Goal: Task Accomplishment & Management: Manage account settings

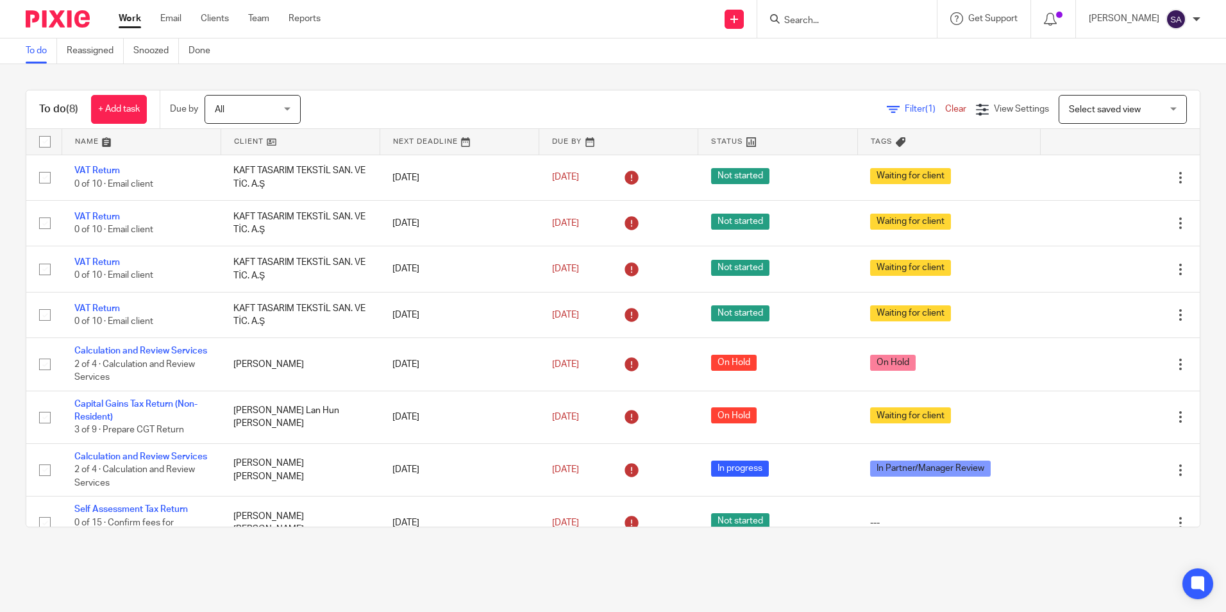
click at [803, 21] on input "Search" at bounding box center [840, 21] width 115 height 12
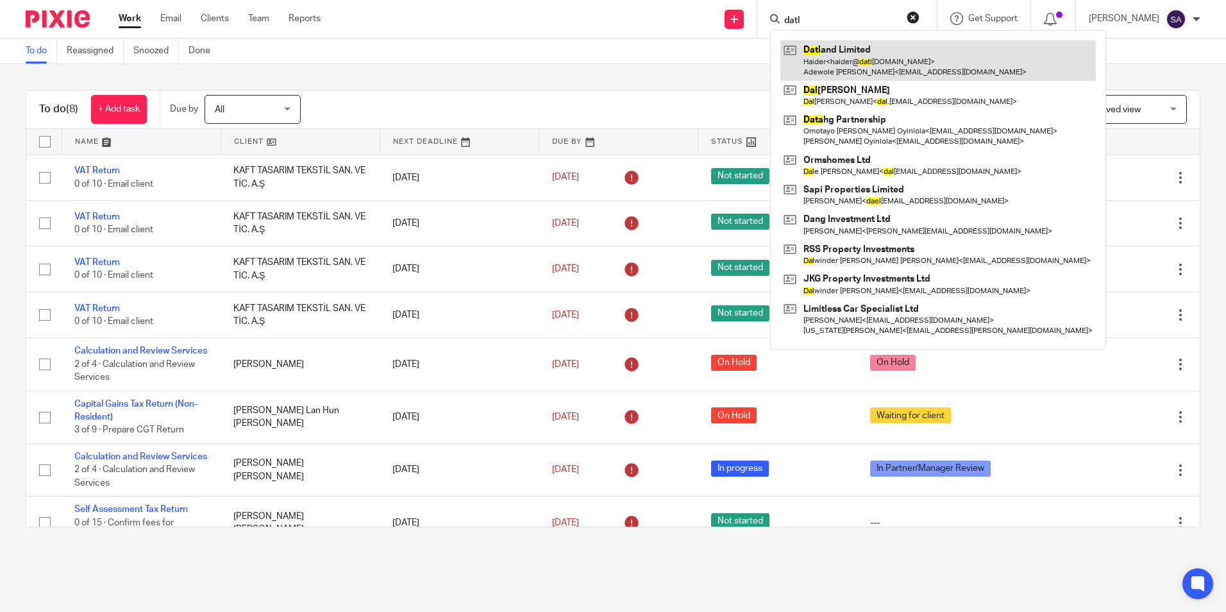
type input "datl"
click at [844, 62] on link at bounding box center [937, 60] width 315 height 40
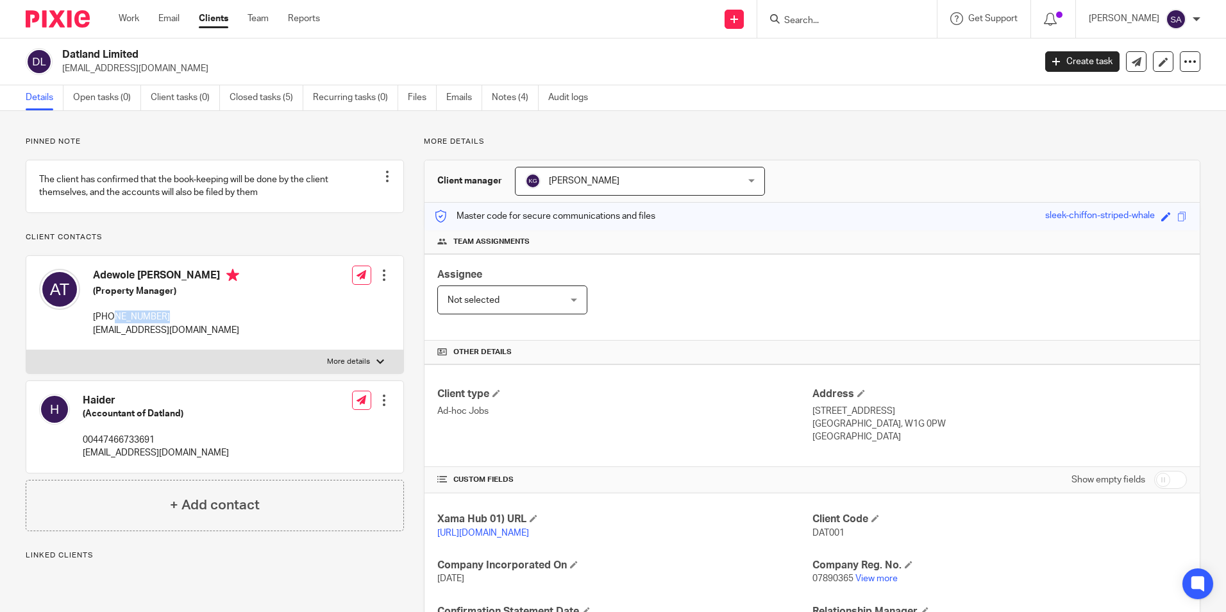
drag, startPoint x: 111, startPoint y: 326, endPoint x: 182, endPoint y: 329, distance: 71.2
click at [182, 323] on p "+44 7956998525" at bounding box center [166, 316] width 146 height 13
copy p "7956998525"
click at [258, 328] on div "Adewole Anthony Tejuoso (Property Manager) +44 7956998525 atejpa@gmail.com Edit…" at bounding box center [214, 303] width 377 height 94
click at [778, 303] on div "Assignee Not selected Not selected Not selected Aarshika Awale Aayush Niraula A…" at bounding box center [811, 297] width 775 height 87
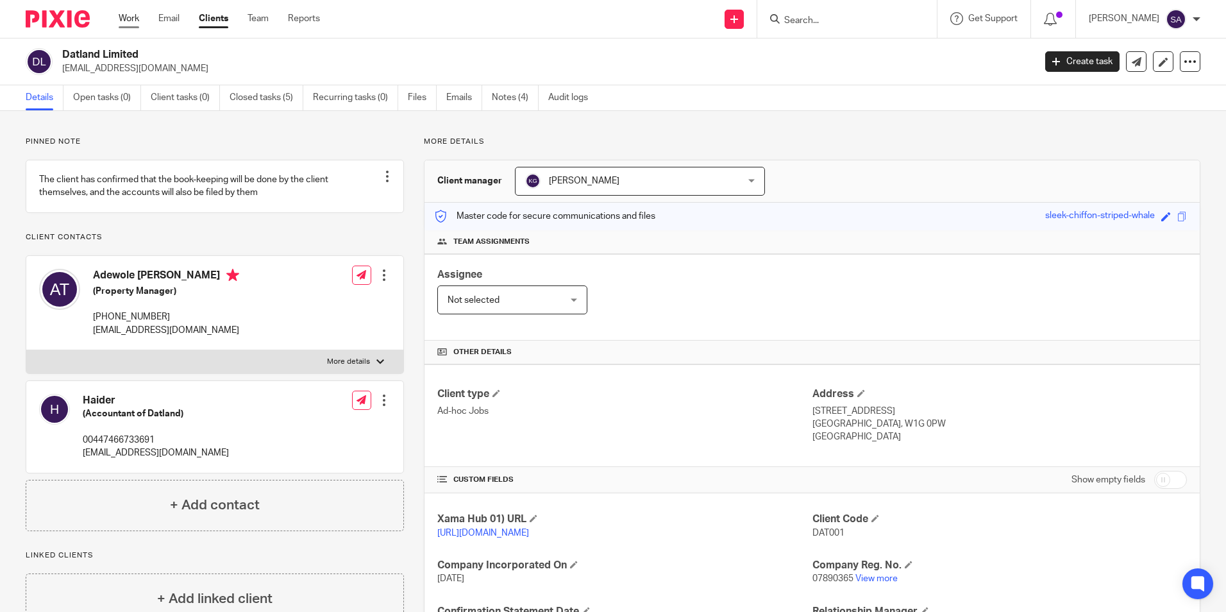
click at [119, 15] on link "Work" at bounding box center [129, 18] width 21 height 13
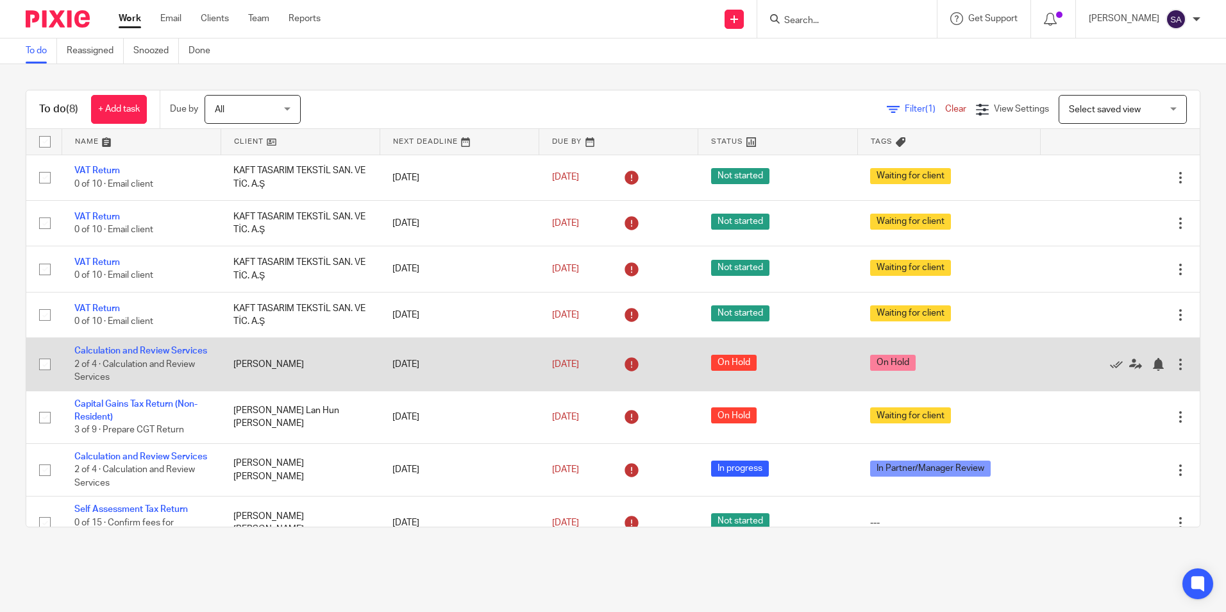
scroll to position [62, 0]
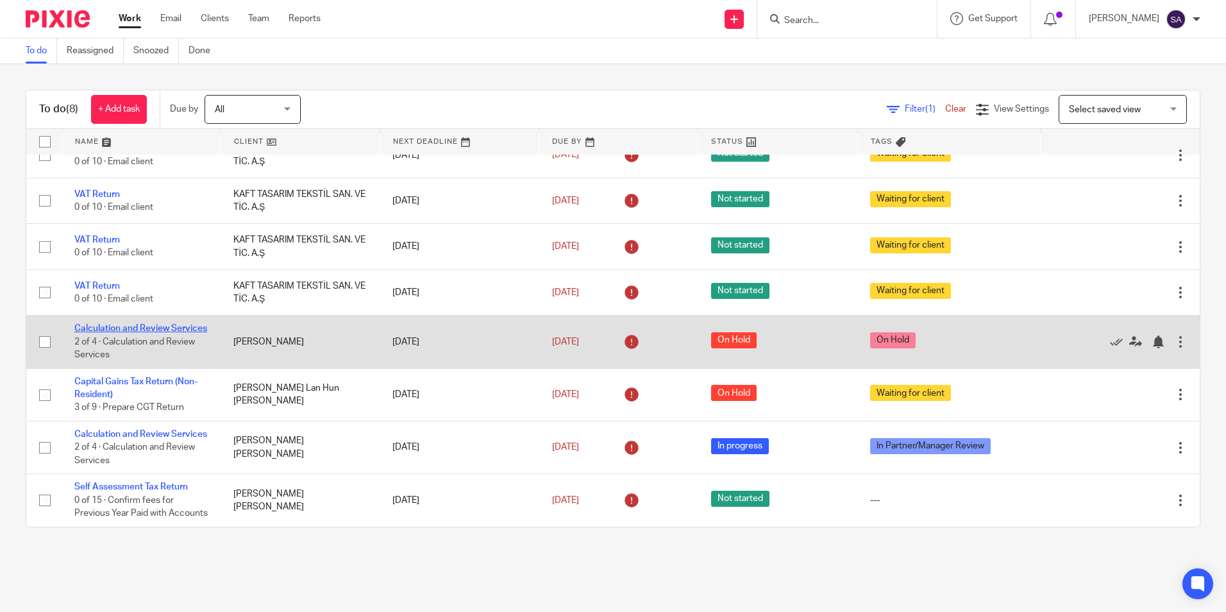
click at [97, 324] on link "Calculation and Review Services" at bounding box center [140, 328] width 133 height 9
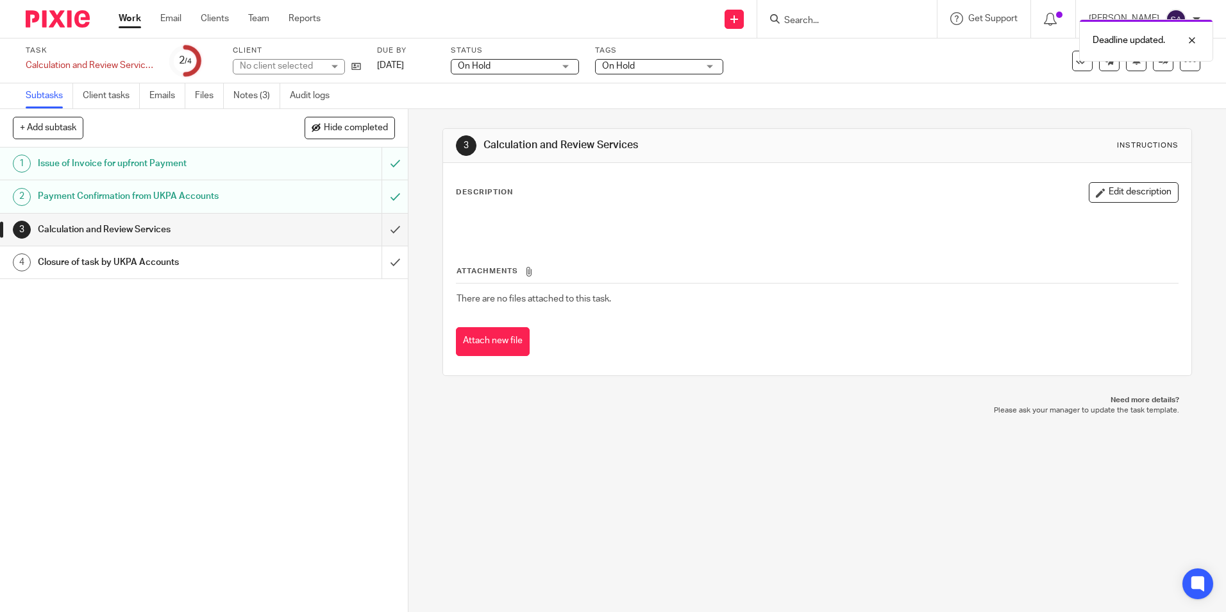
click at [435, 128] on div "3 Calculation and Review Services Instructions Description Edit description Att…" at bounding box center [817, 360] width 818 height 503
click at [126, 17] on link "Work" at bounding box center [130, 18] width 22 height 13
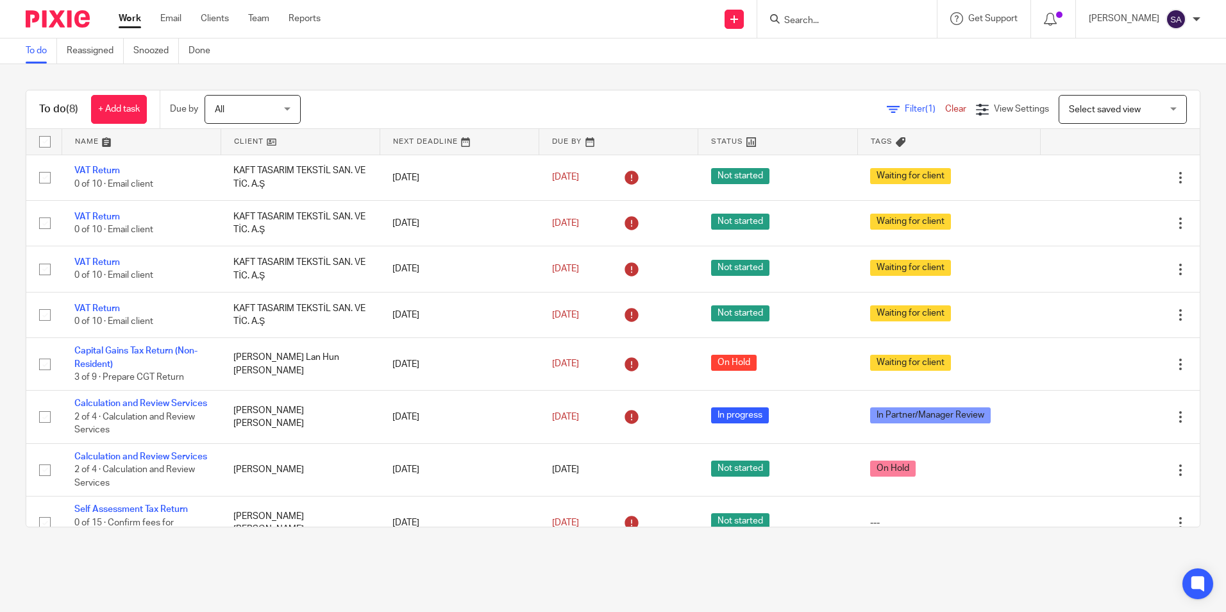
scroll to position [62, 0]
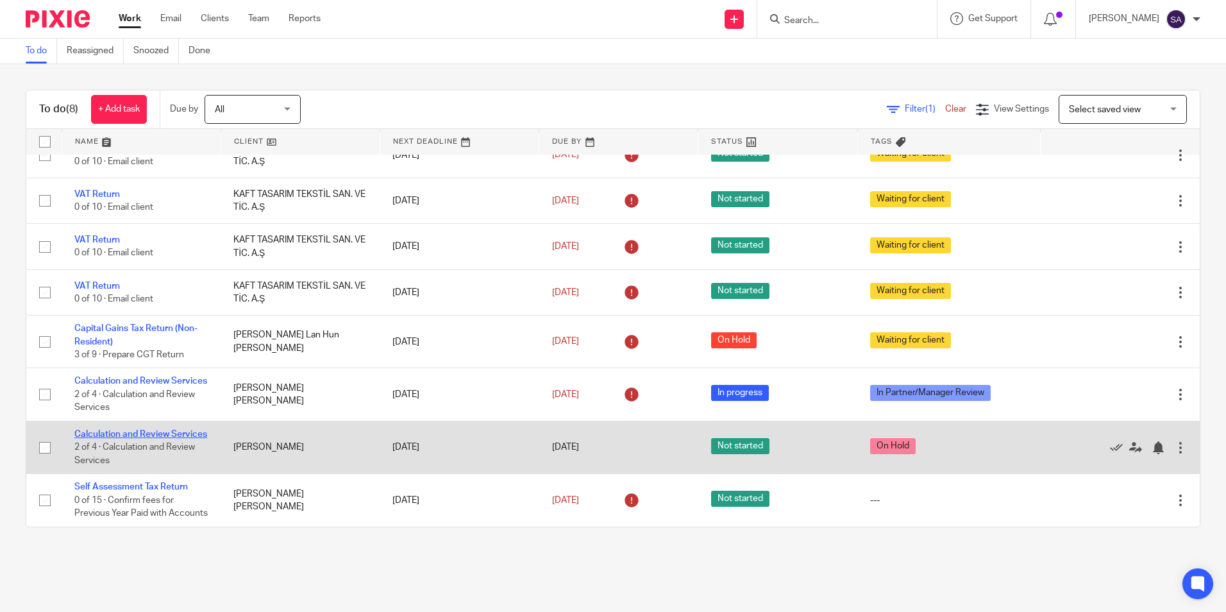
click at [96, 430] on link "Calculation and Review Services" at bounding box center [140, 434] width 133 height 9
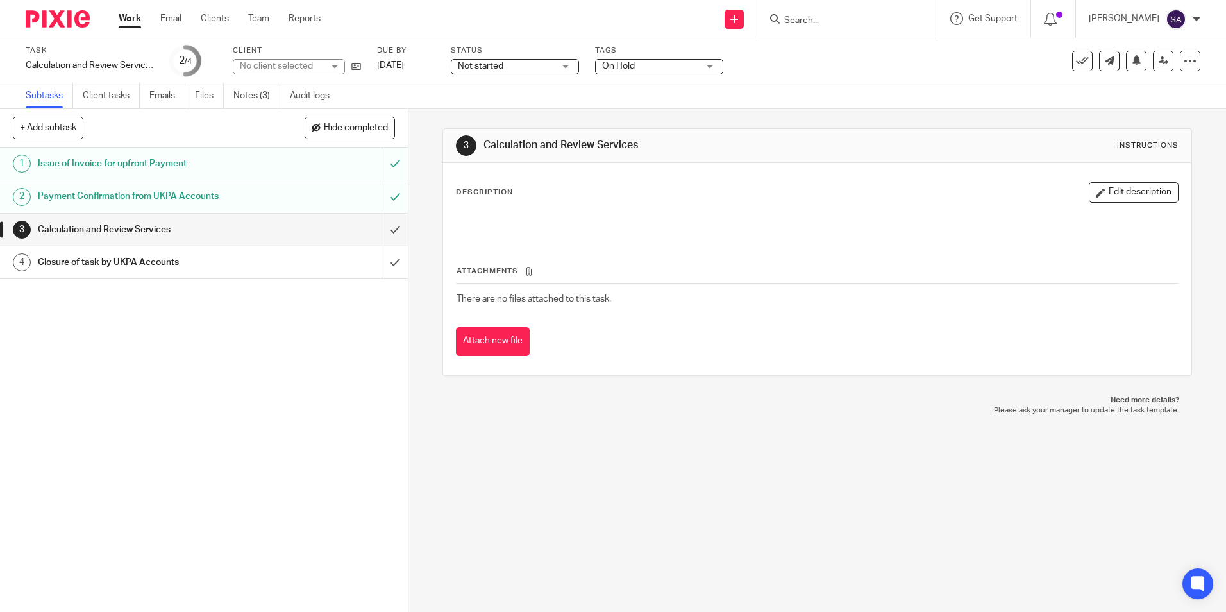
click at [537, 63] on span "Not started" at bounding box center [506, 66] width 96 height 13
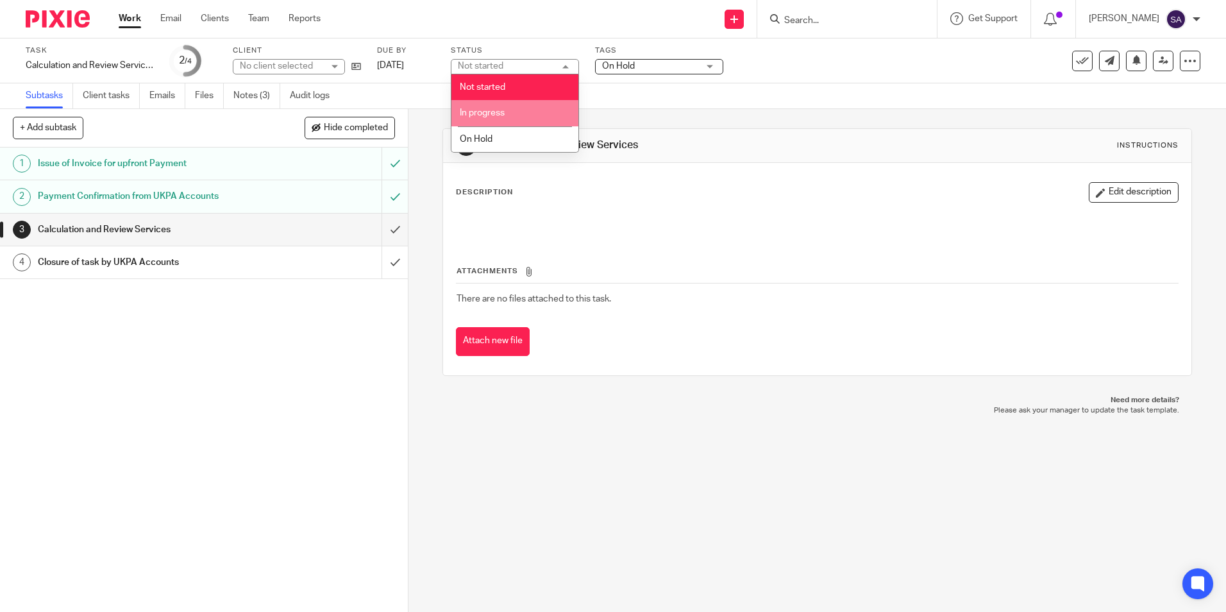
click at [492, 135] on span "On Hold" at bounding box center [476, 139] width 33 height 9
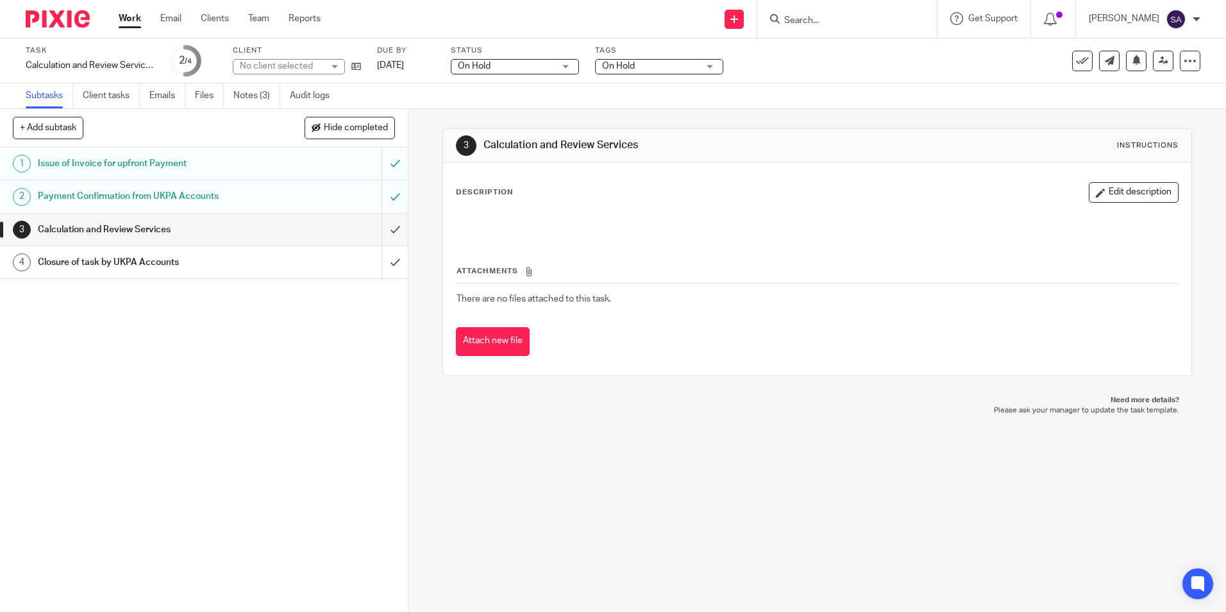
click at [426, 103] on div "Subtasks Client tasks Emails Files Notes (3) Audit logs" at bounding box center [613, 96] width 1226 height 26
click at [131, 24] on link "Work" at bounding box center [130, 18] width 22 height 13
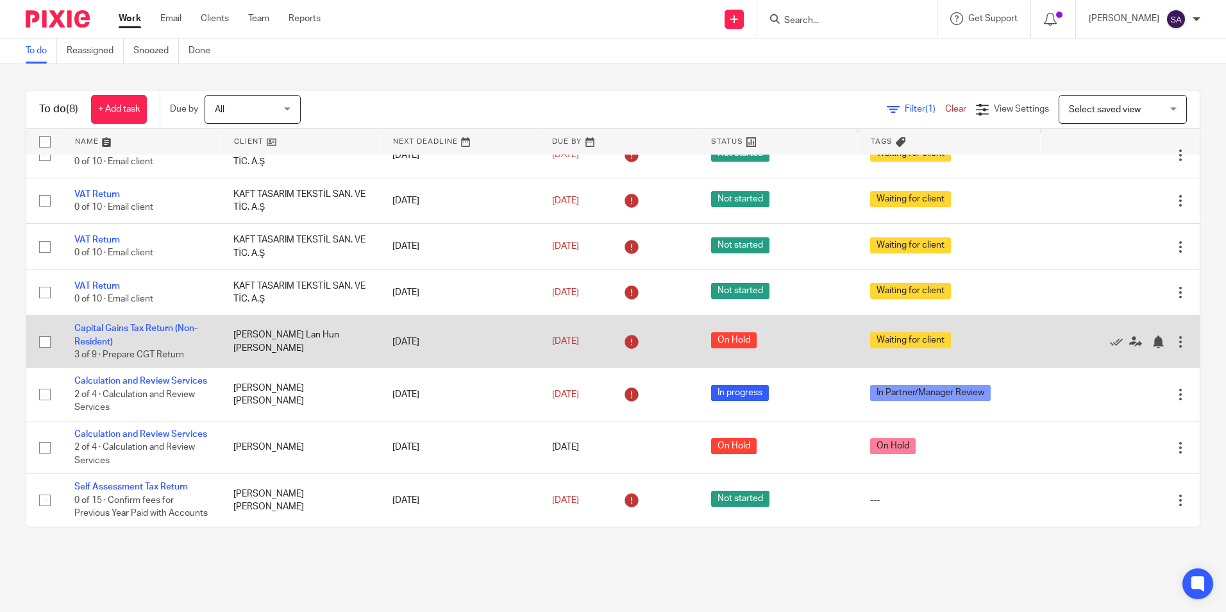
scroll to position [62, 0]
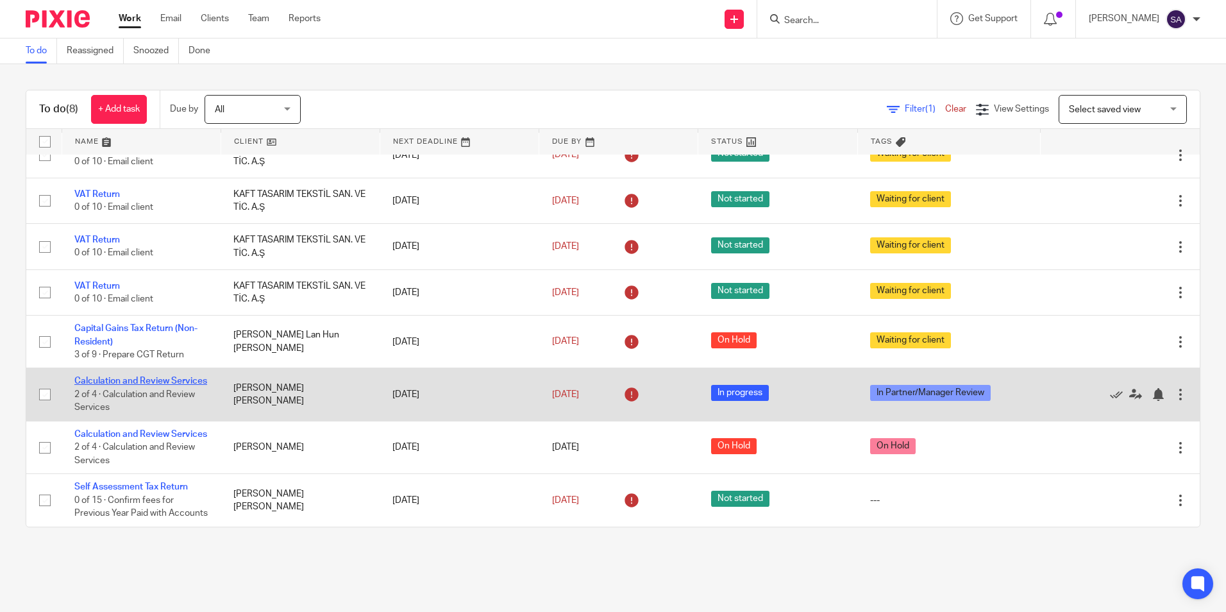
click at [103, 376] on link "Calculation and Review Services" at bounding box center [140, 380] width 133 height 9
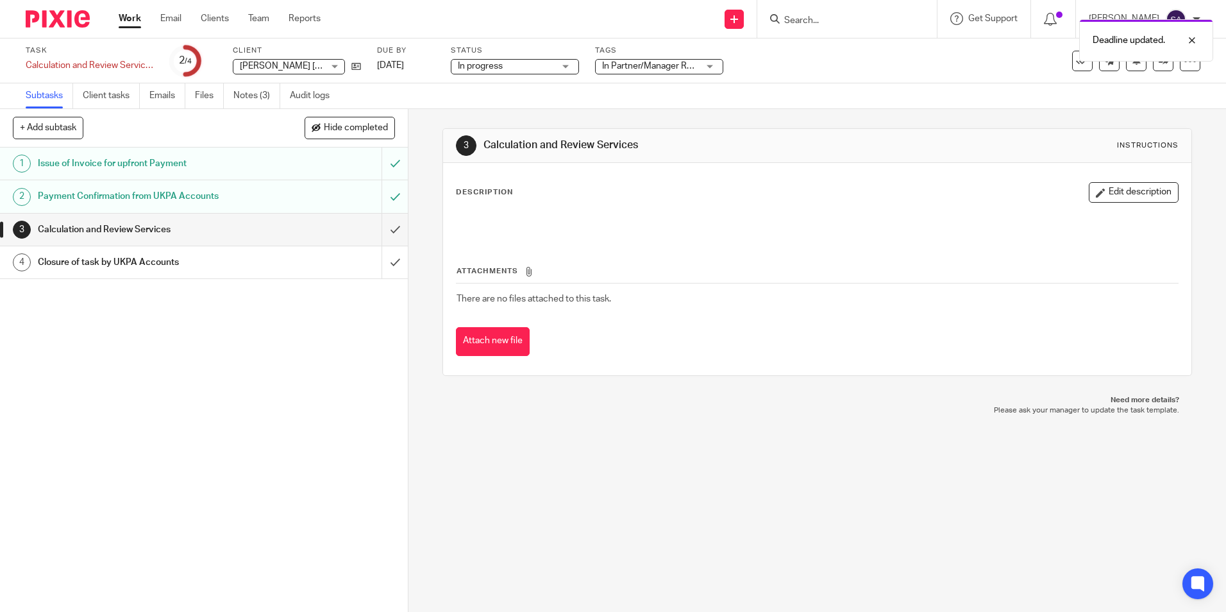
click at [424, 131] on div "3 Calculation and Review Services Instructions Description Edit description Att…" at bounding box center [817, 360] width 818 height 503
click at [512, 62] on span "In progress" at bounding box center [506, 66] width 96 height 13
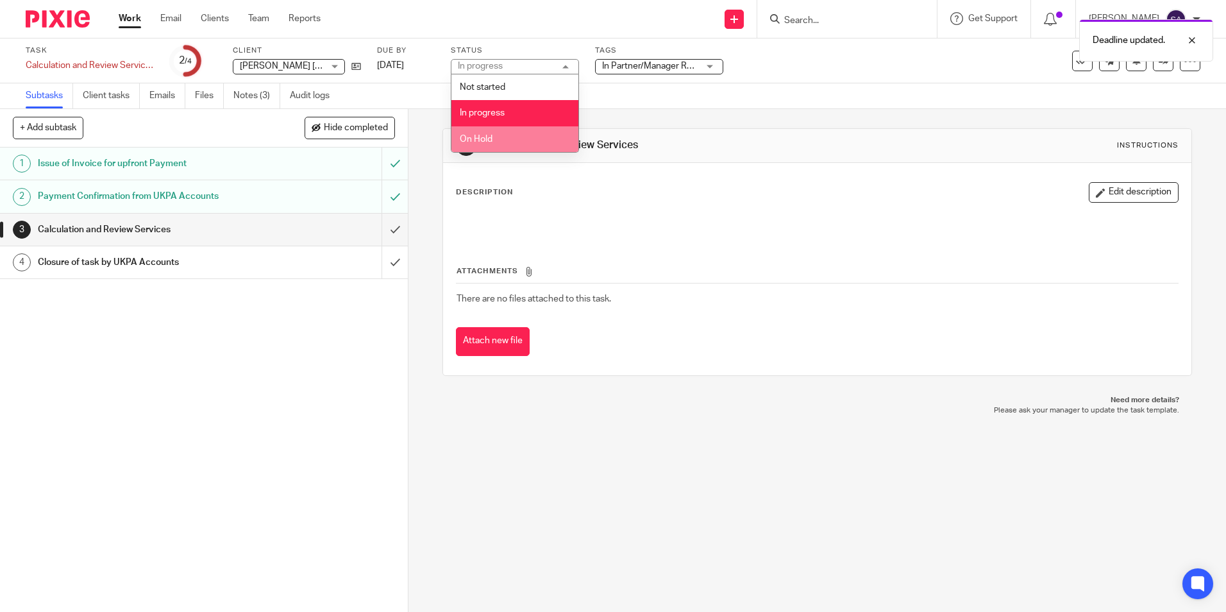
click at [513, 136] on li "On Hold" at bounding box center [514, 139] width 127 height 26
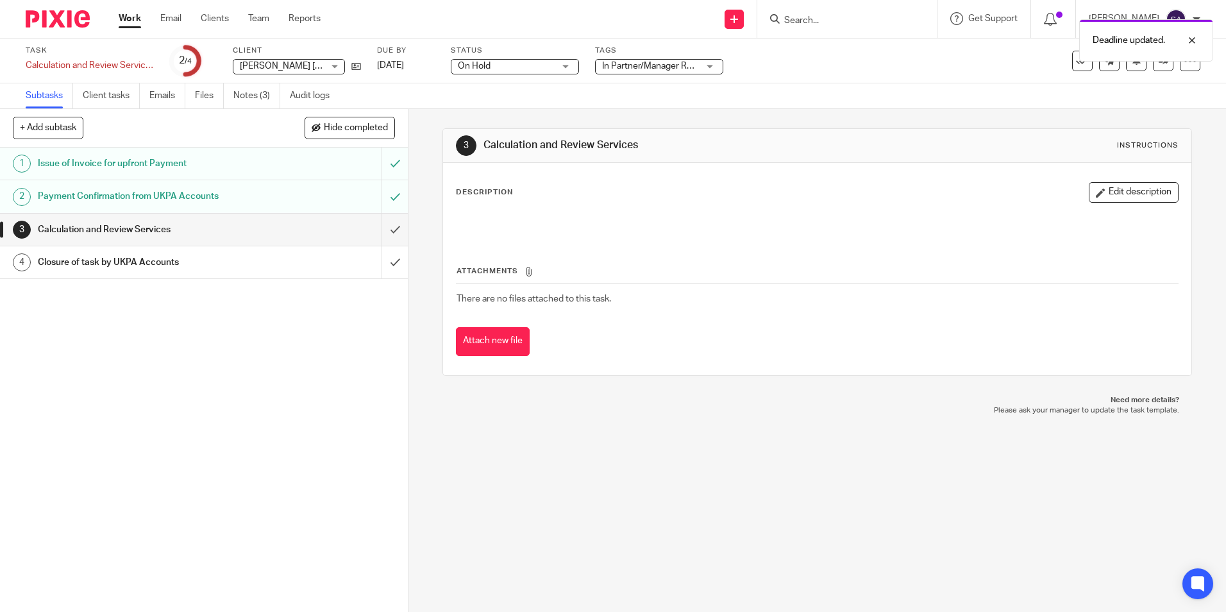
click at [642, 59] on div "Deadline updated." at bounding box center [913, 37] width 600 height 49
click at [645, 65] on span "In Partner/Manager Review" at bounding box center [656, 66] width 108 height 9
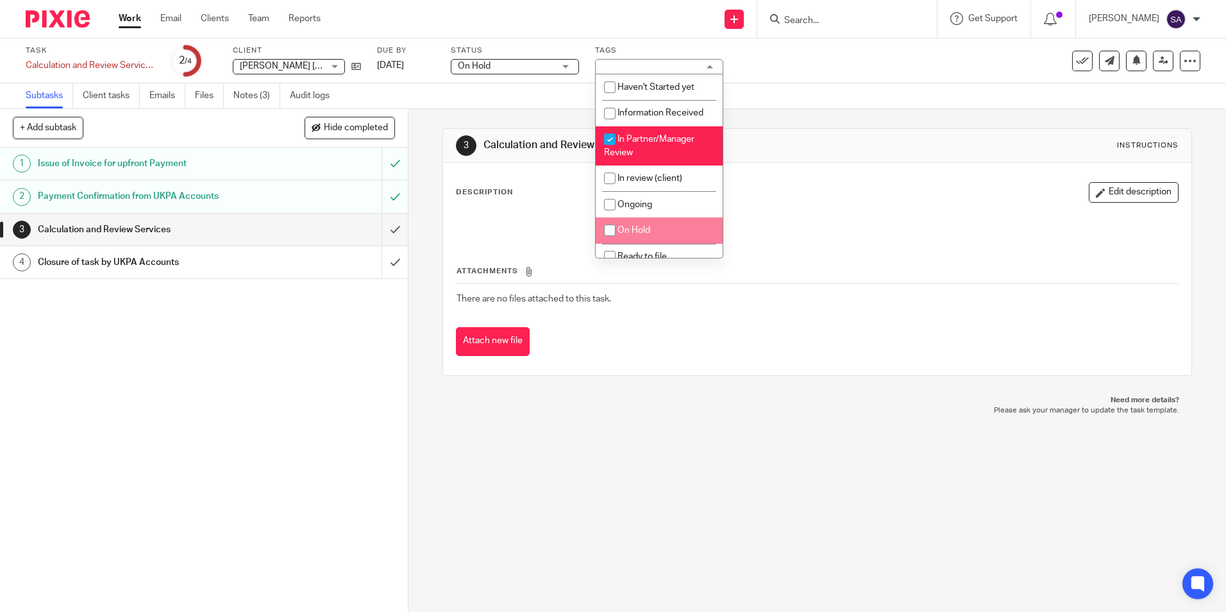
click at [625, 228] on span "On Hold" at bounding box center [633, 230] width 33 height 9
checkbox input "true"
click at [617, 136] on input "checkbox" at bounding box center [610, 139] width 24 height 24
checkbox input "false"
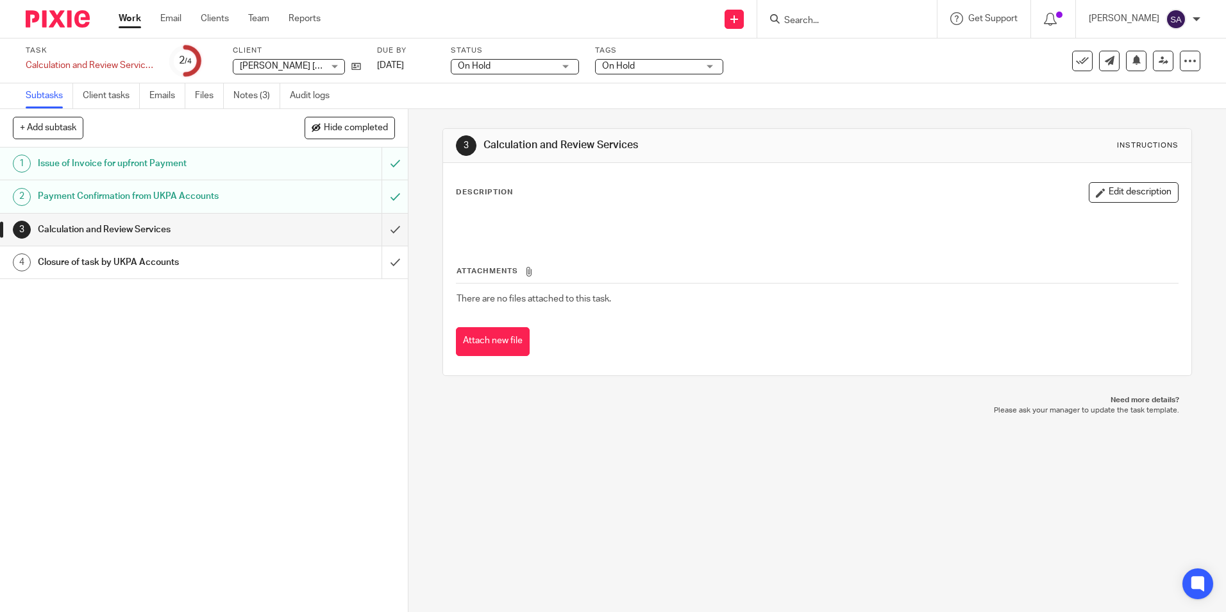
click at [540, 119] on div "3 Calculation and Review Services Instructions Description Edit description Att…" at bounding box center [816, 252] width 749 height 286
drag, startPoint x: 126, startPoint y: 21, endPoint x: 456, endPoint y: 137, distance: 349.4
click at [126, 21] on link "Work" at bounding box center [130, 18] width 22 height 13
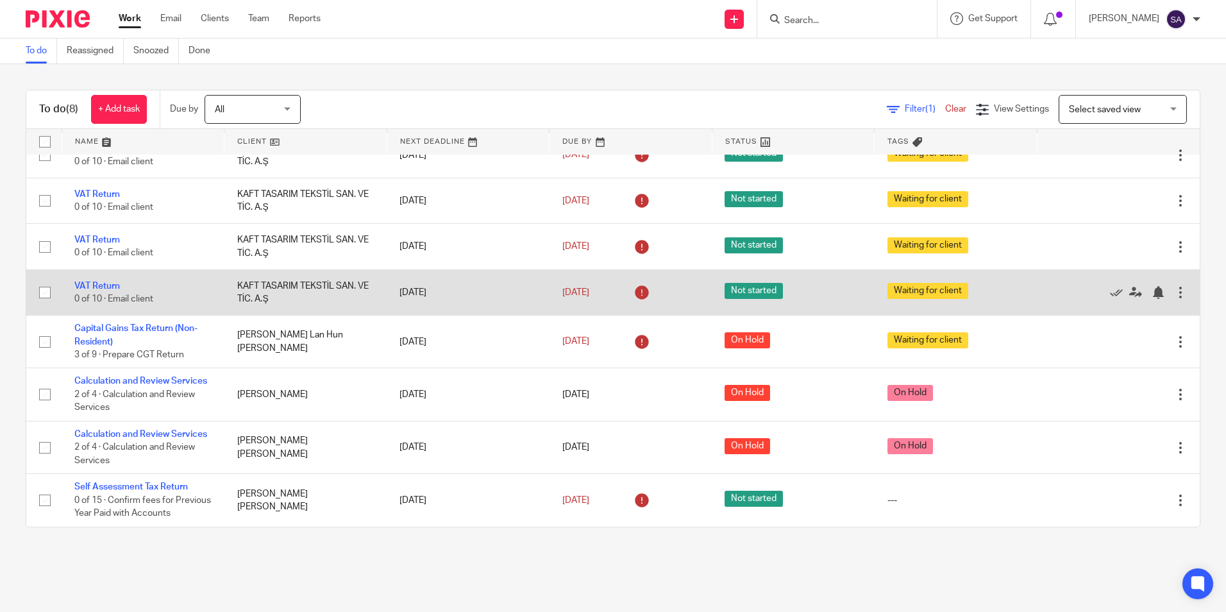
scroll to position [62, 0]
